Goal: Navigation & Orientation: Find specific page/section

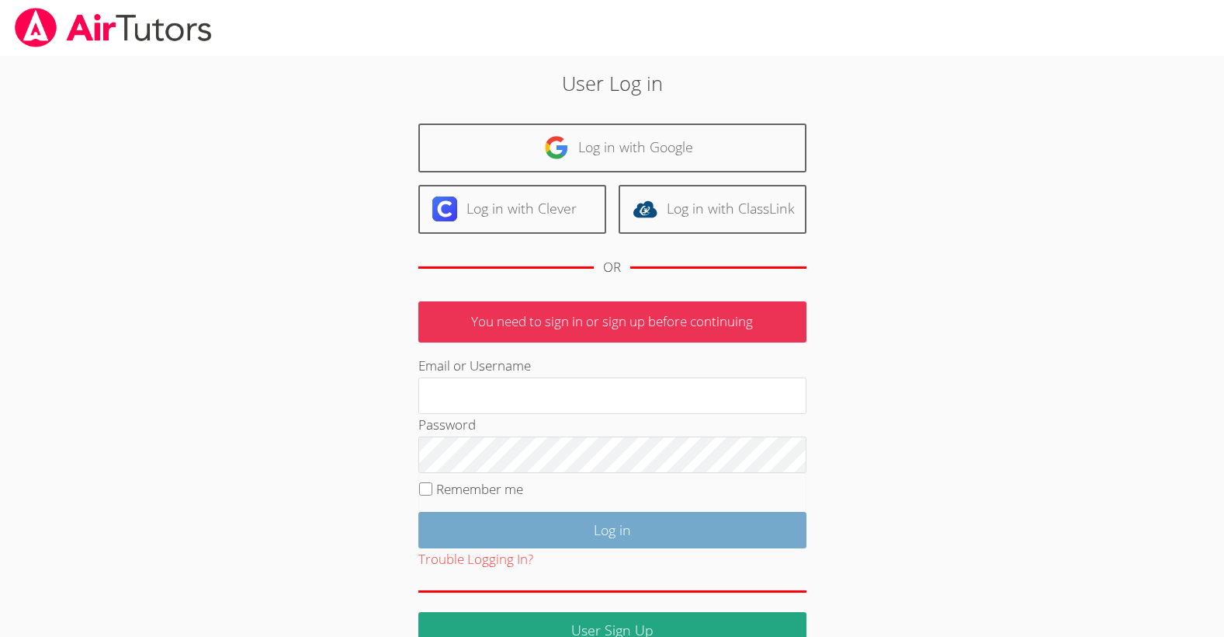
type input "taylorarnoldairtutors@gmail.com"
click at [626, 522] on input "Log in" at bounding box center [612, 530] width 388 height 36
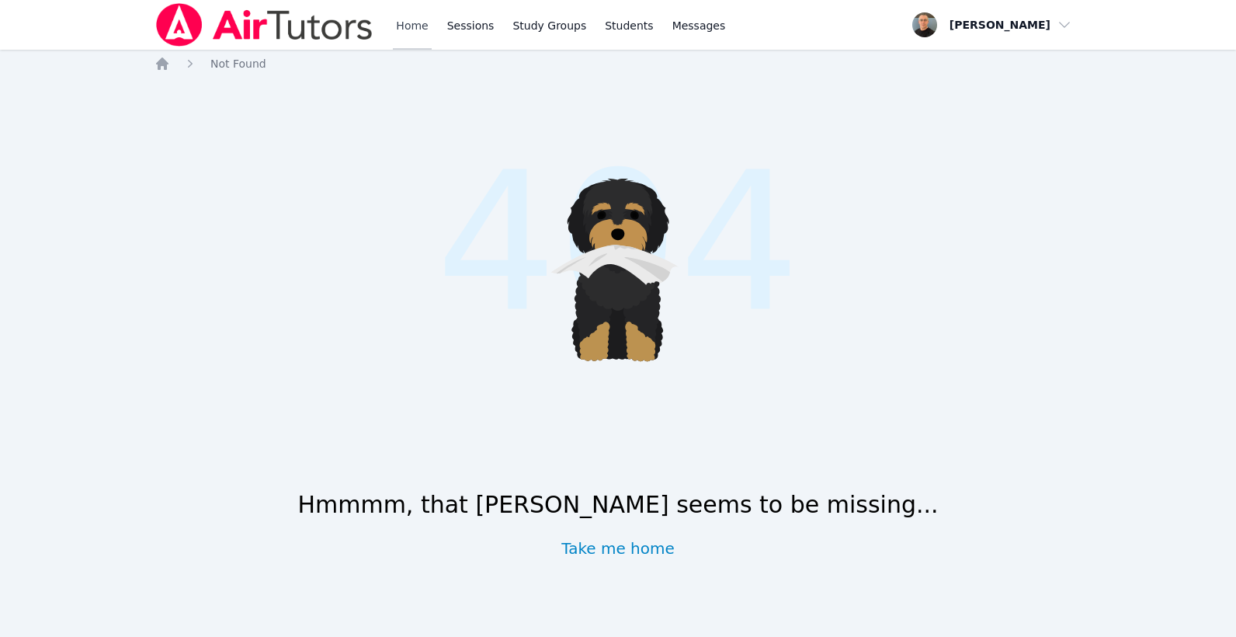
click at [411, 32] on link "Home" at bounding box center [412, 25] width 38 height 50
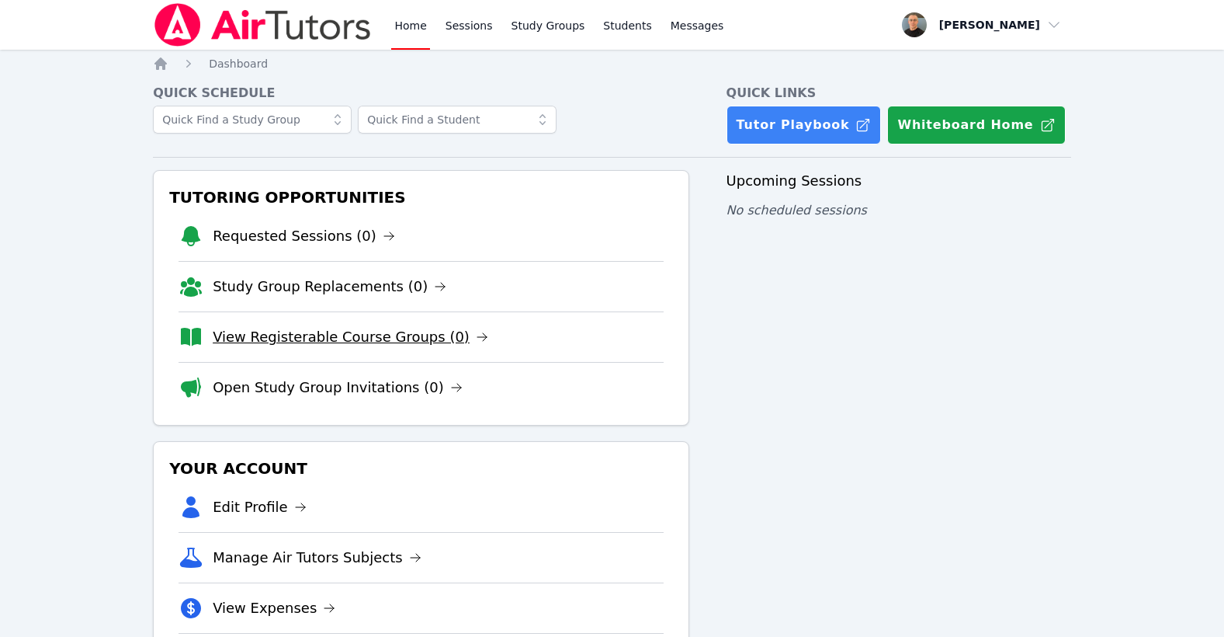
click at [314, 337] on link "View Registerable Course Groups (0)" at bounding box center [351, 337] width 276 height 22
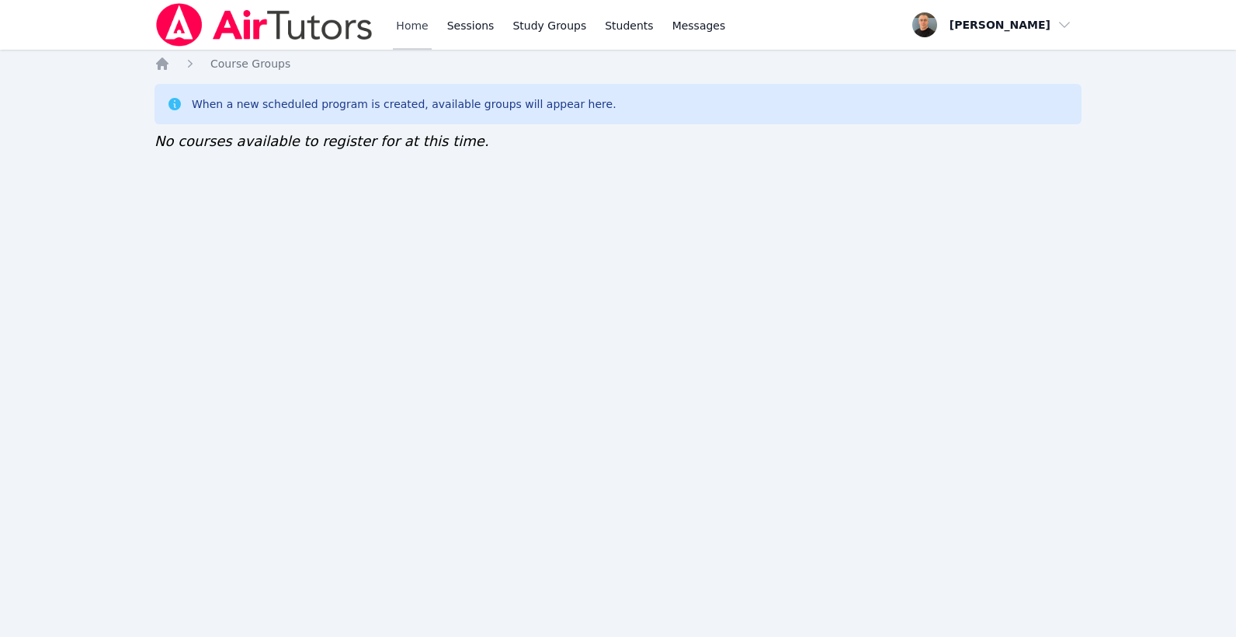
click at [411, 26] on link "Home" at bounding box center [412, 25] width 38 height 50
